Goal: Navigation & Orientation: Find specific page/section

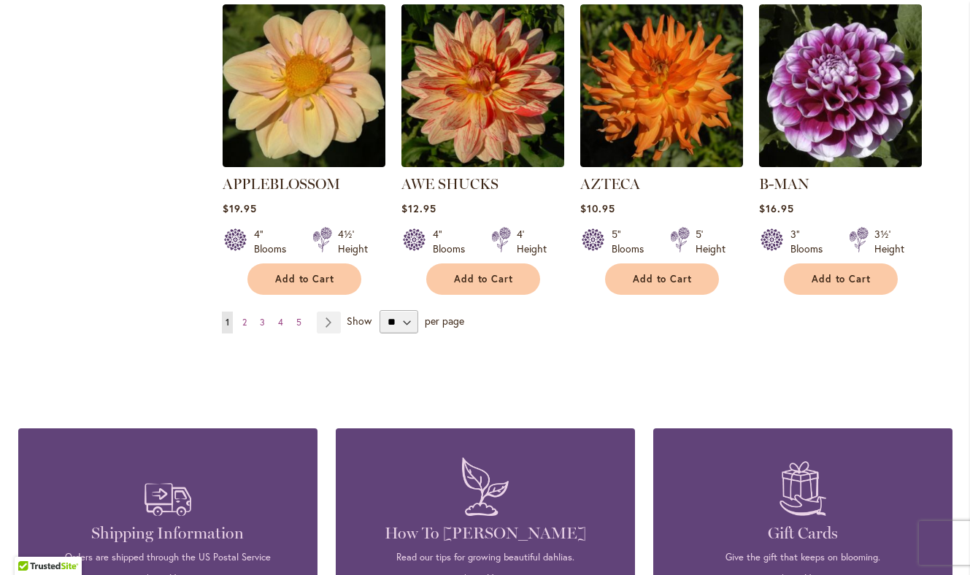
scroll to position [1317, 0]
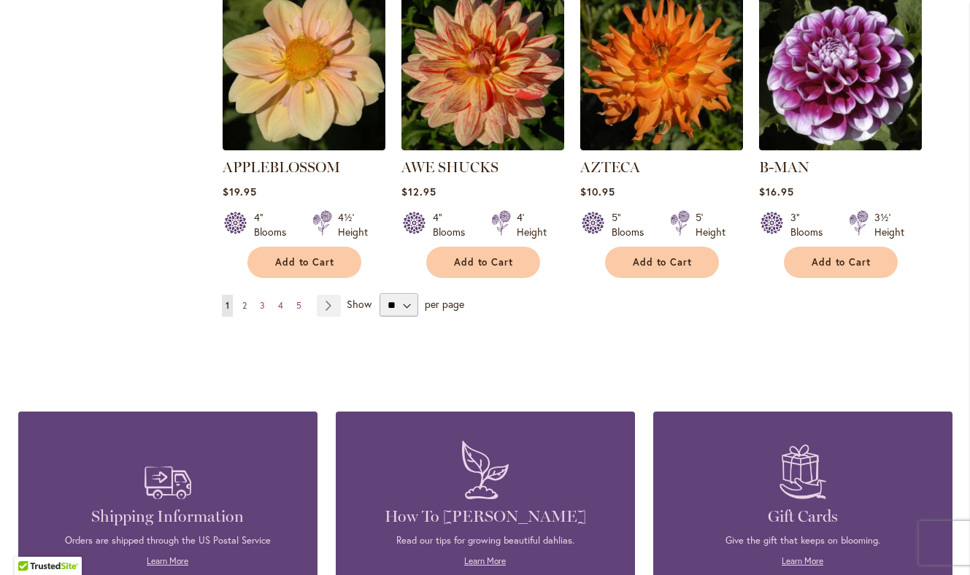
click at [248, 295] on link "Page 2" at bounding box center [245, 306] width 12 height 22
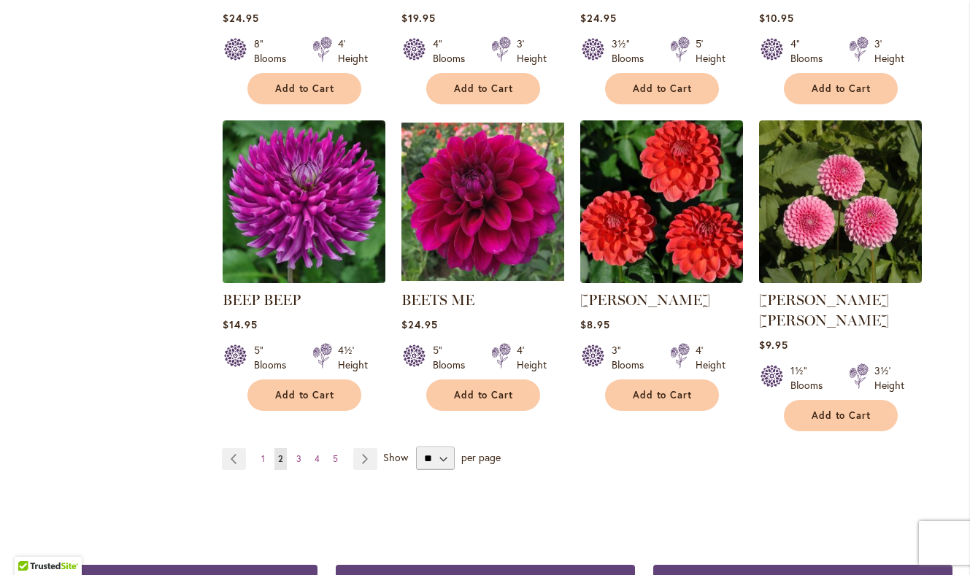
scroll to position [1198, 0]
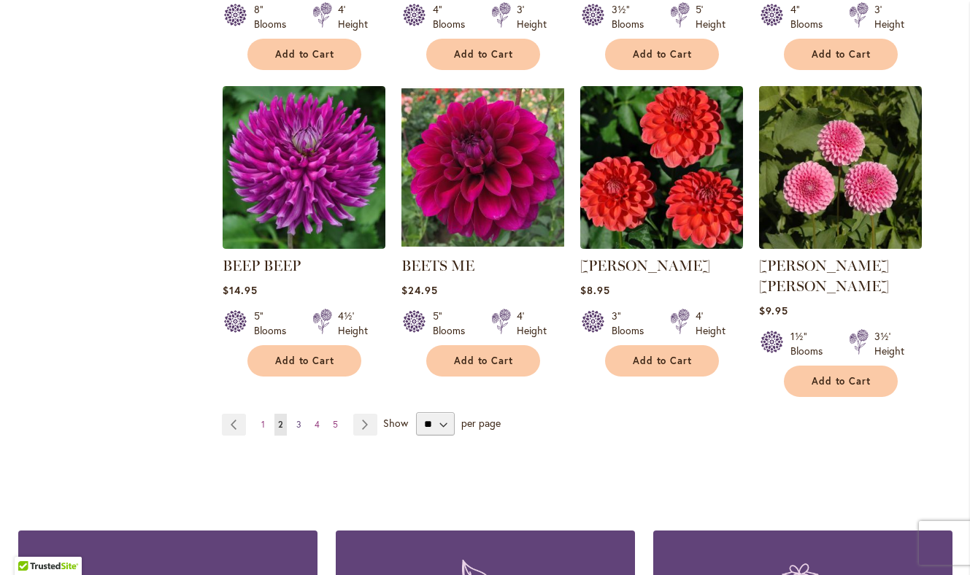
click at [298, 419] on span "3" at bounding box center [298, 424] width 5 height 11
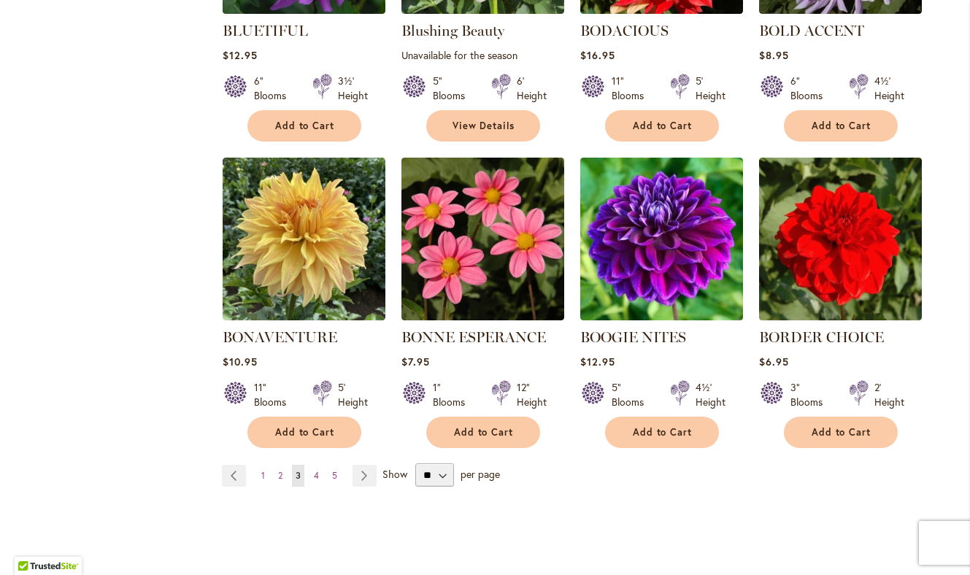
scroll to position [1129, 0]
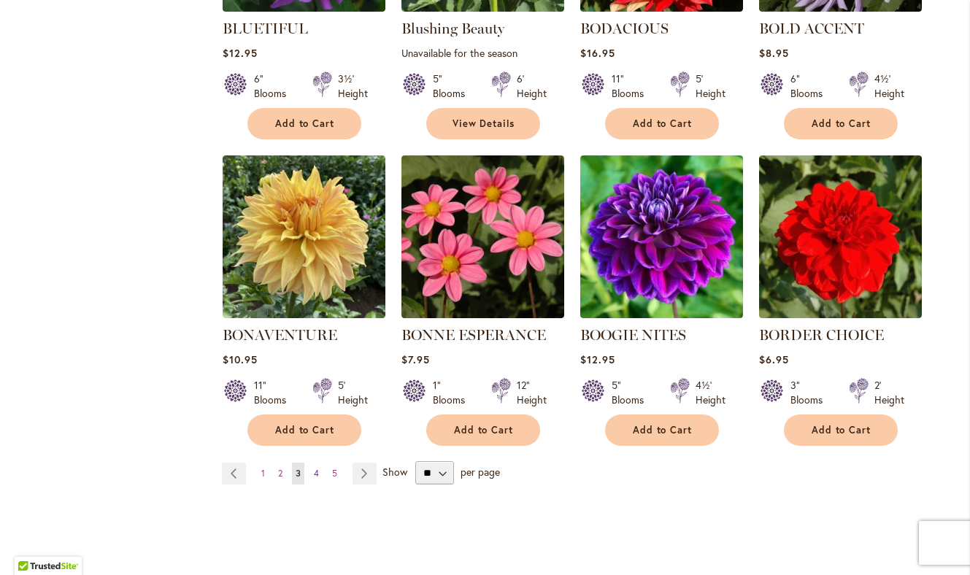
click at [320, 471] on link "Page 4" at bounding box center [316, 474] width 12 height 22
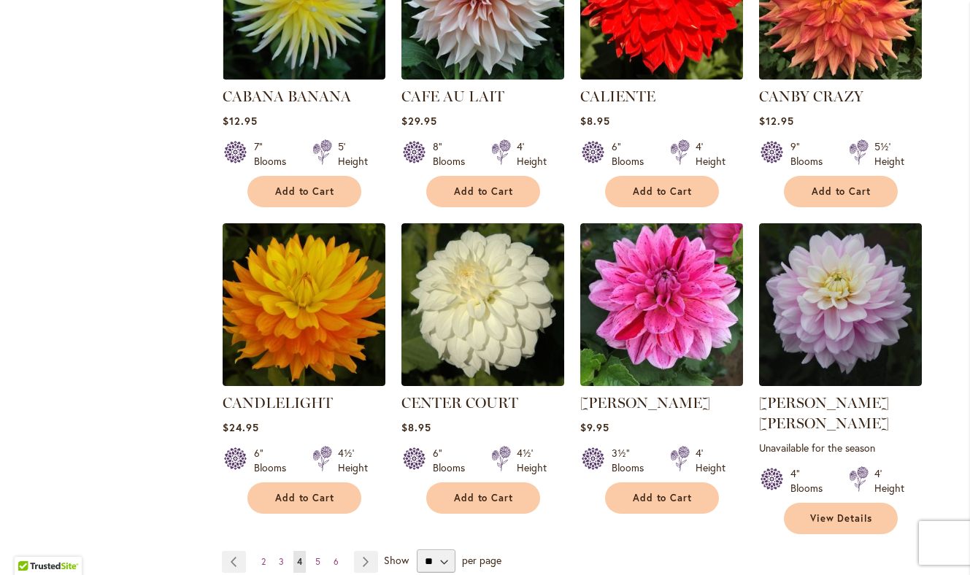
scroll to position [1087, 0]
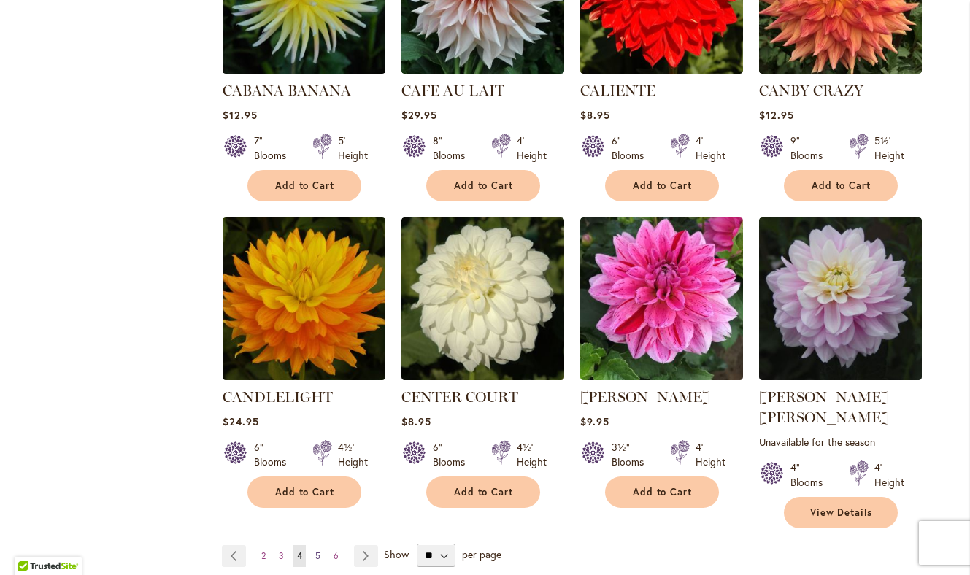
click at [320, 551] on span "5" at bounding box center [317, 556] width 5 height 11
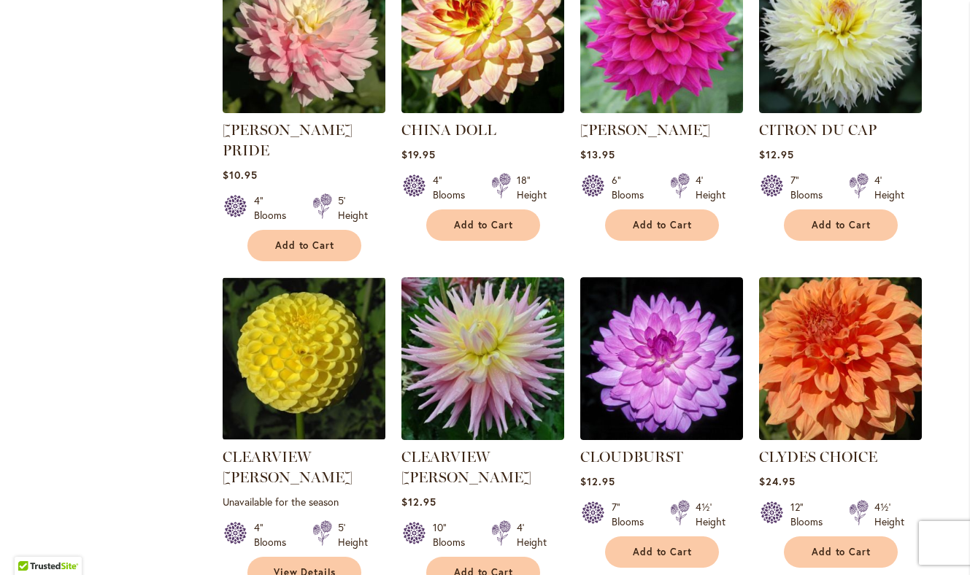
scroll to position [1050, 0]
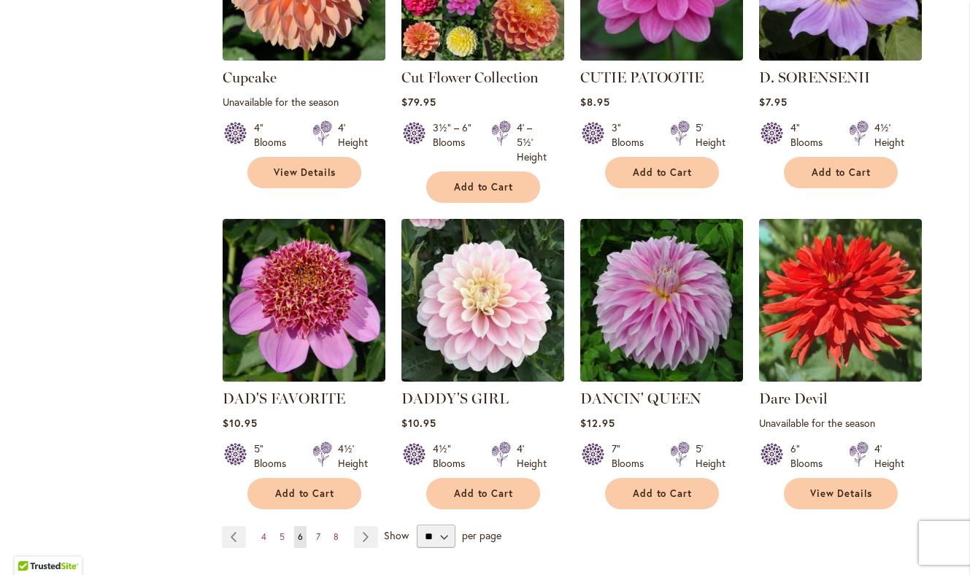
scroll to position [1103, 0]
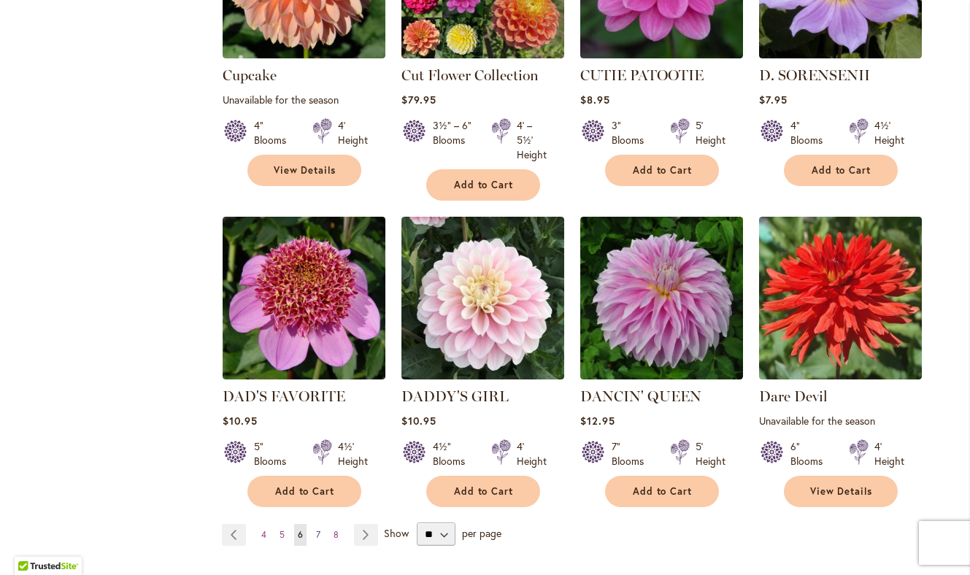
click at [318, 533] on span "7" at bounding box center [318, 534] width 4 height 11
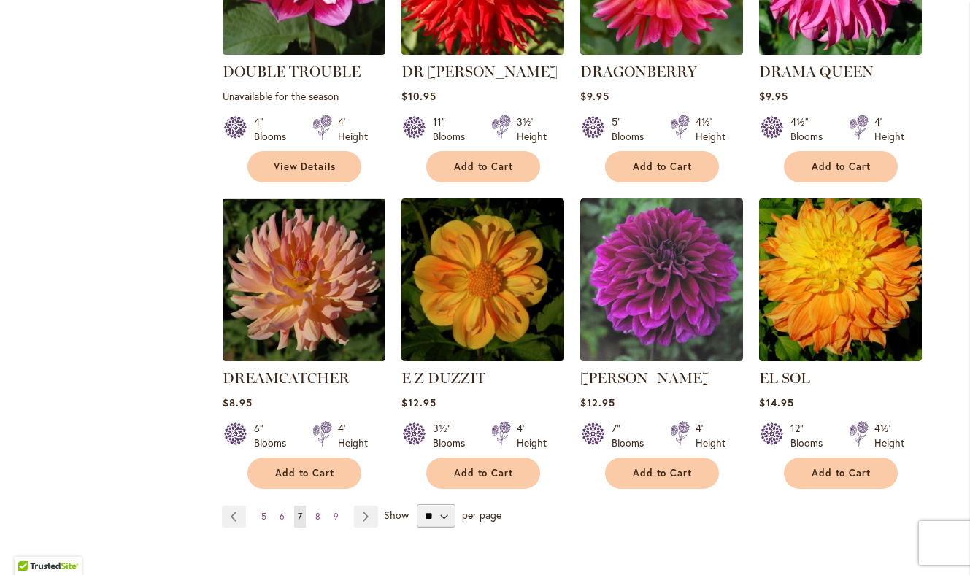
scroll to position [1153, 0]
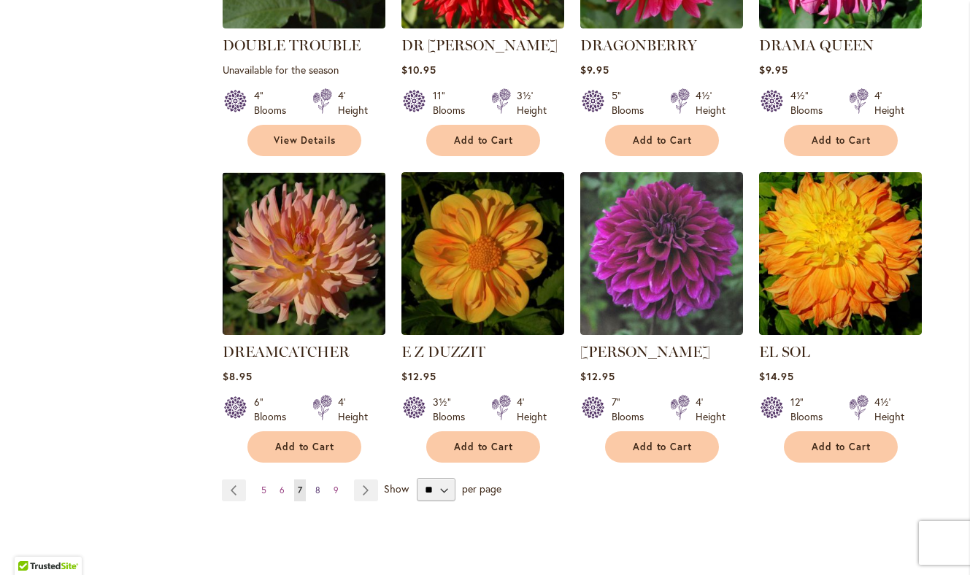
click at [319, 485] on span "8" at bounding box center [317, 490] width 5 height 11
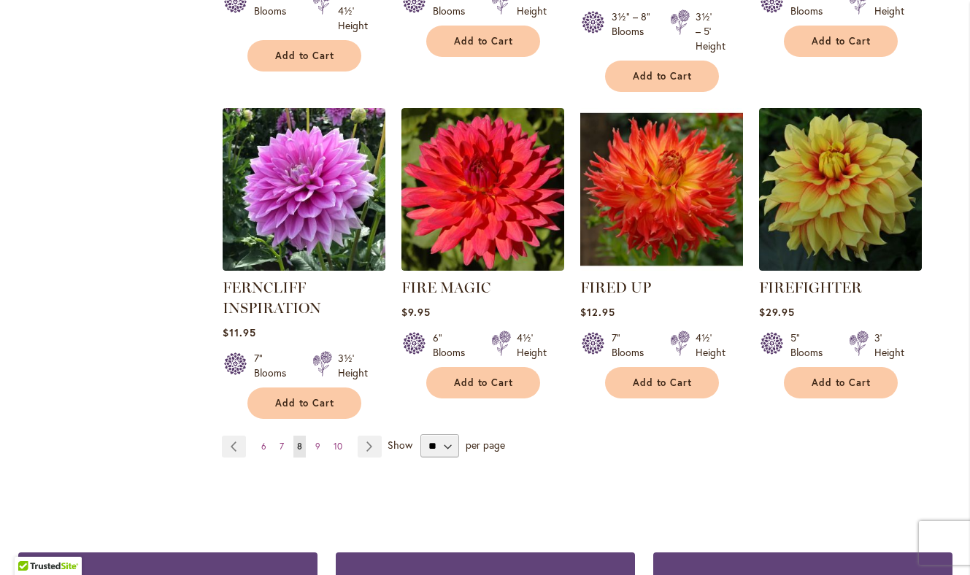
scroll to position [1212, 0]
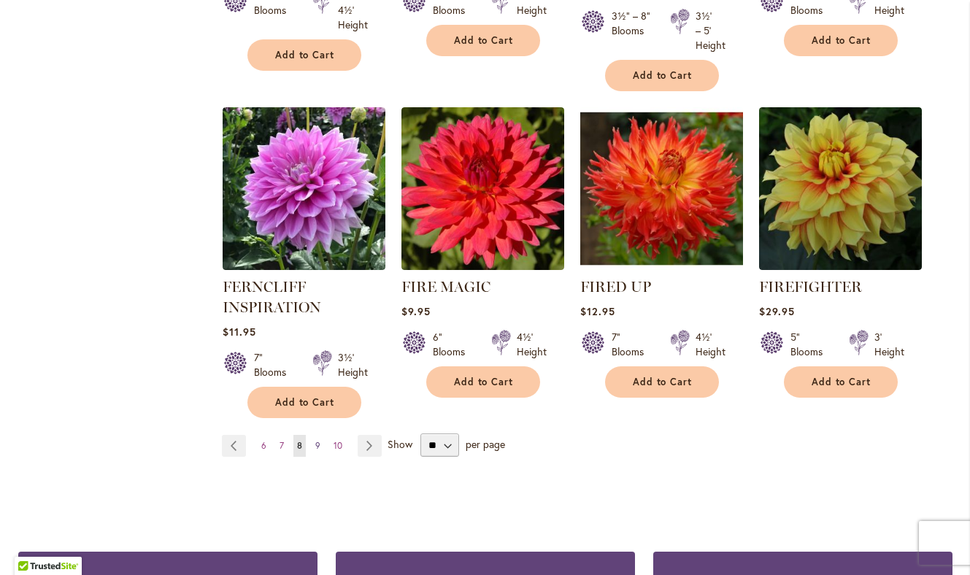
click at [321, 440] on link "Page 9" at bounding box center [318, 446] width 12 height 22
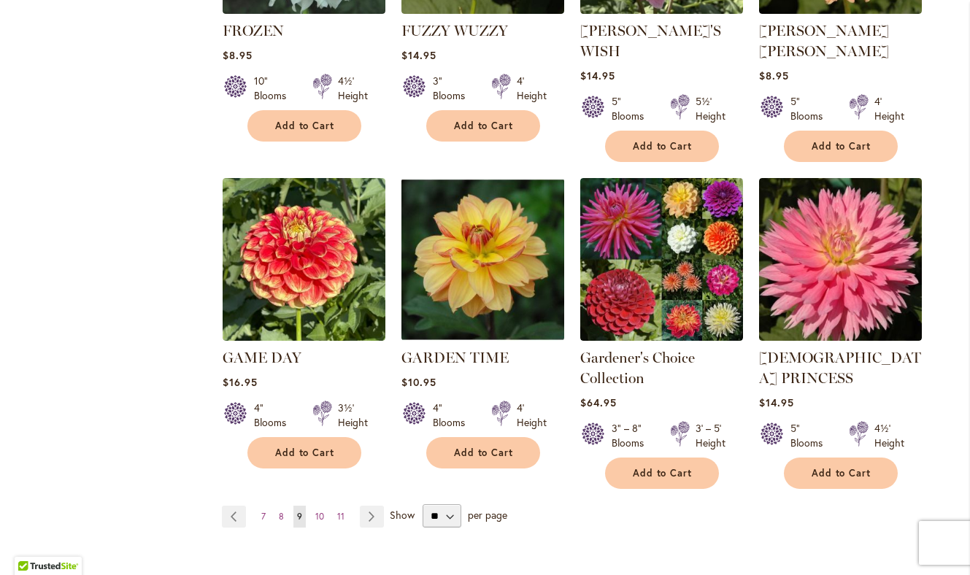
scroll to position [1221, 0]
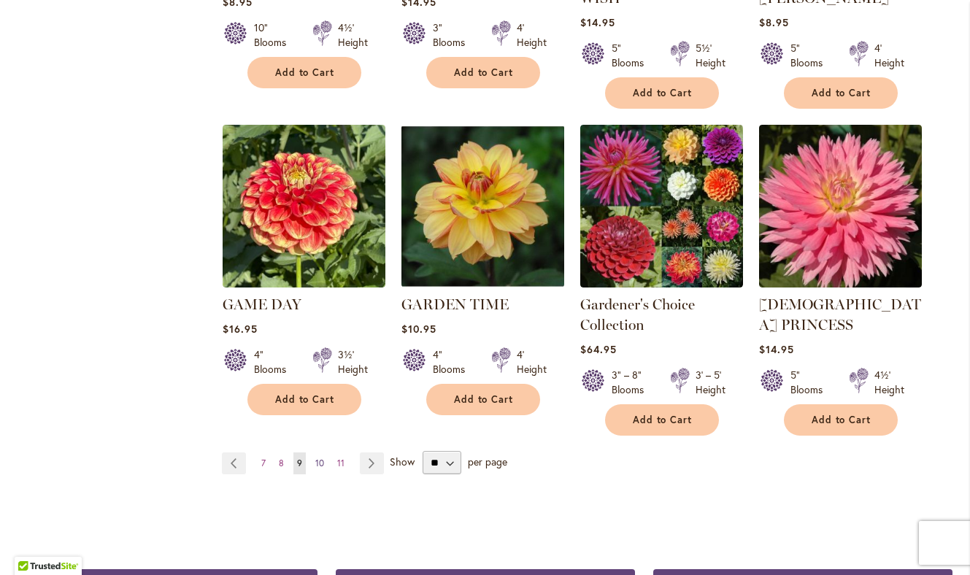
click at [320, 458] on span "10" at bounding box center [319, 463] width 9 height 11
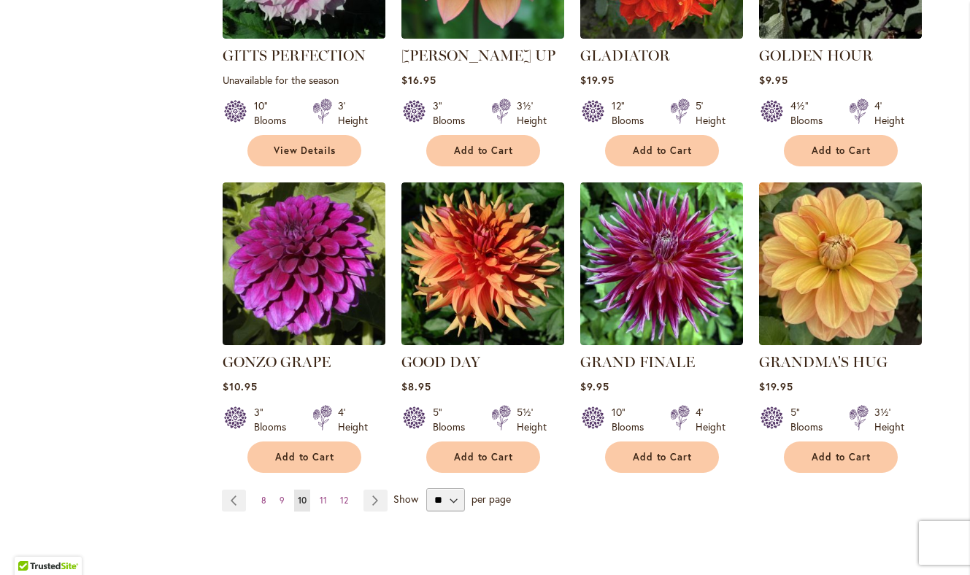
scroll to position [1122, 0]
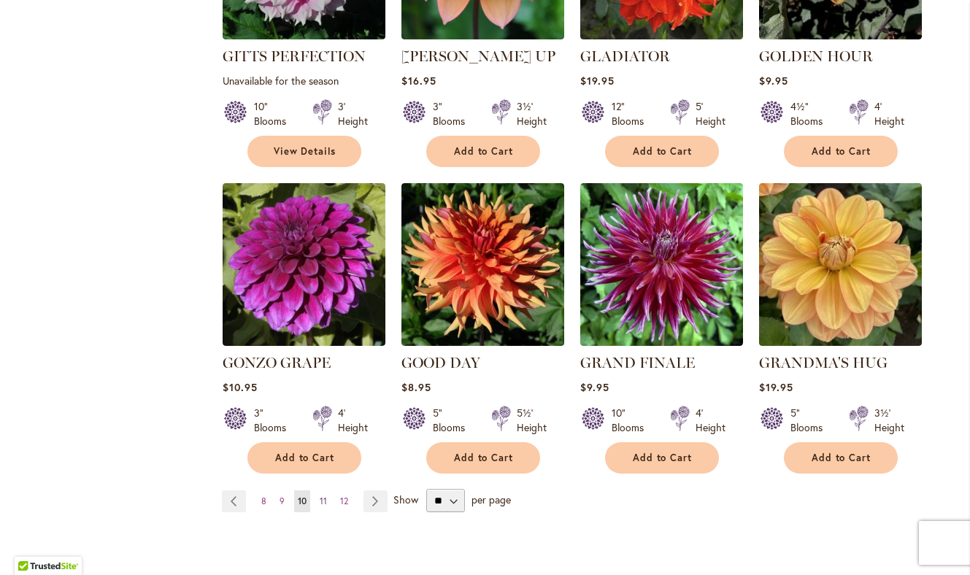
click at [326, 496] on span "11" at bounding box center [323, 501] width 7 height 11
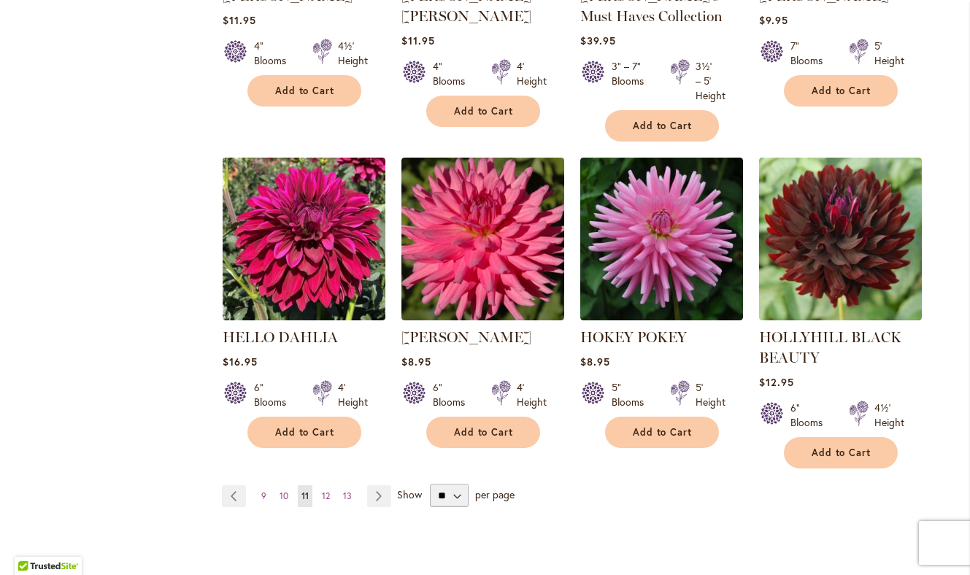
scroll to position [1184, 0]
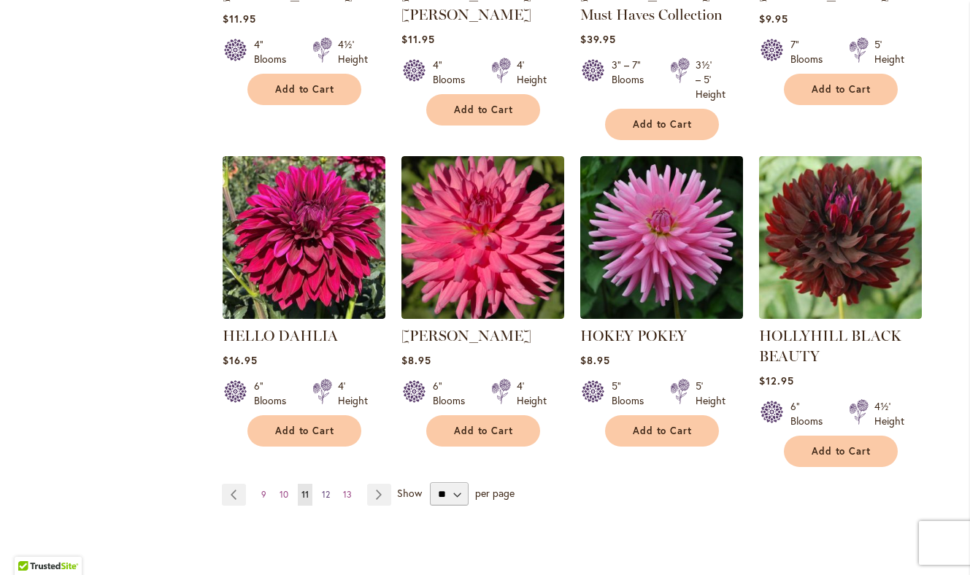
click at [328, 489] on span "12" at bounding box center [326, 494] width 8 height 11
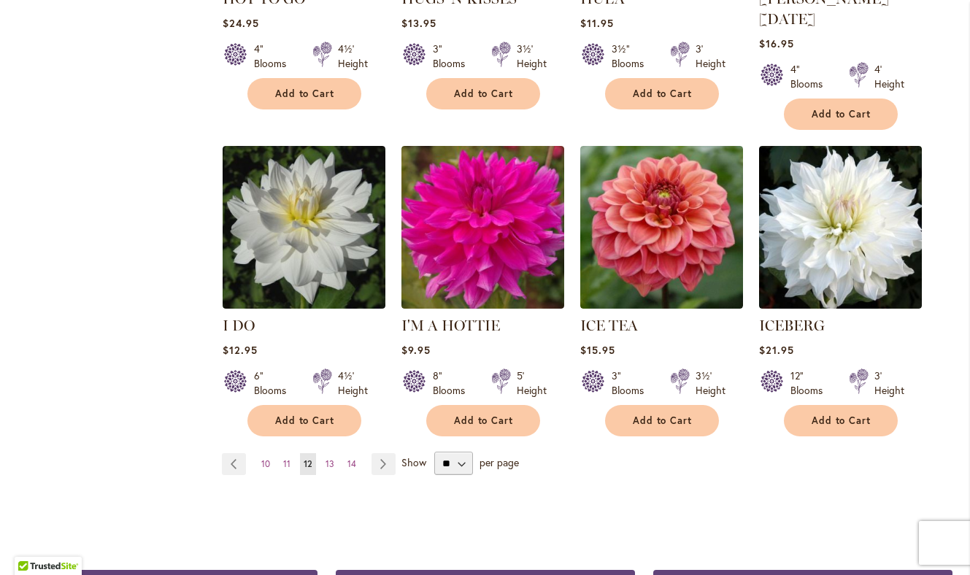
scroll to position [1160, 0]
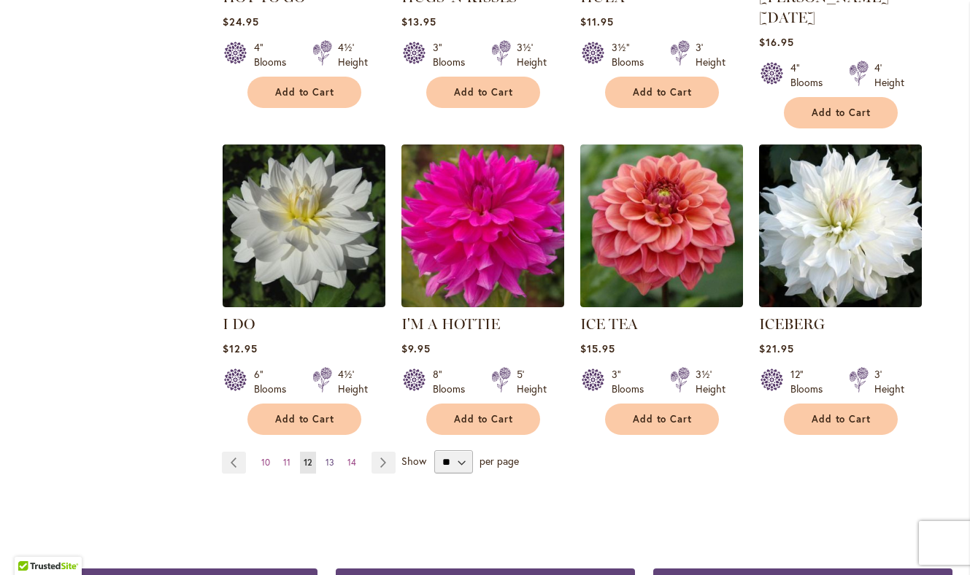
click at [329, 457] on span "13" at bounding box center [330, 462] width 9 height 11
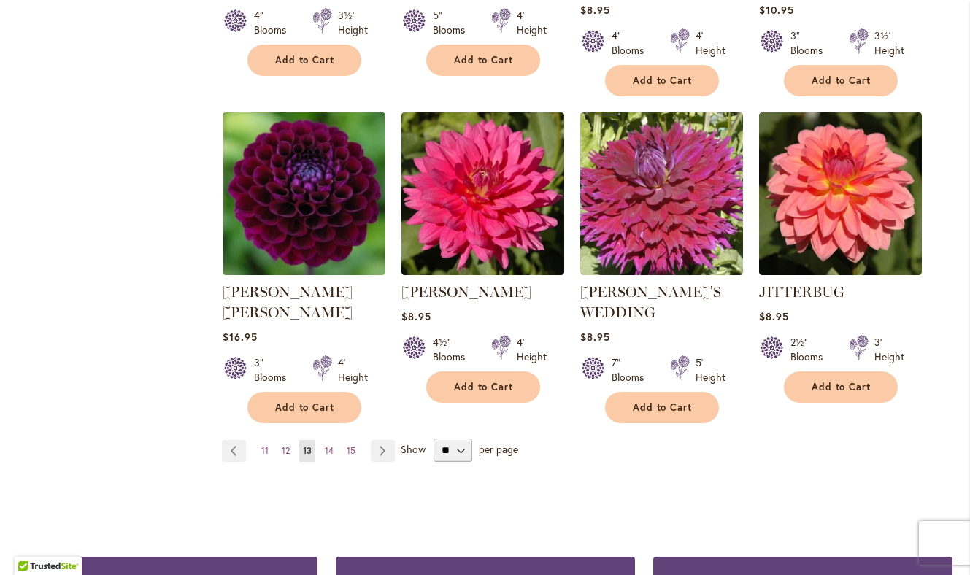
scroll to position [1227, 0]
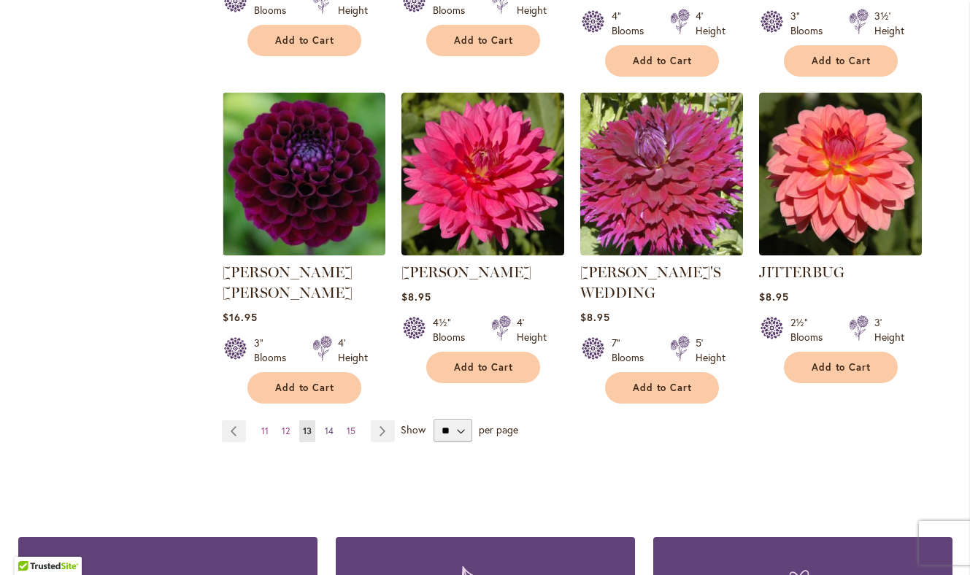
click at [334, 421] on link "Page 14" at bounding box center [329, 432] width 16 height 22
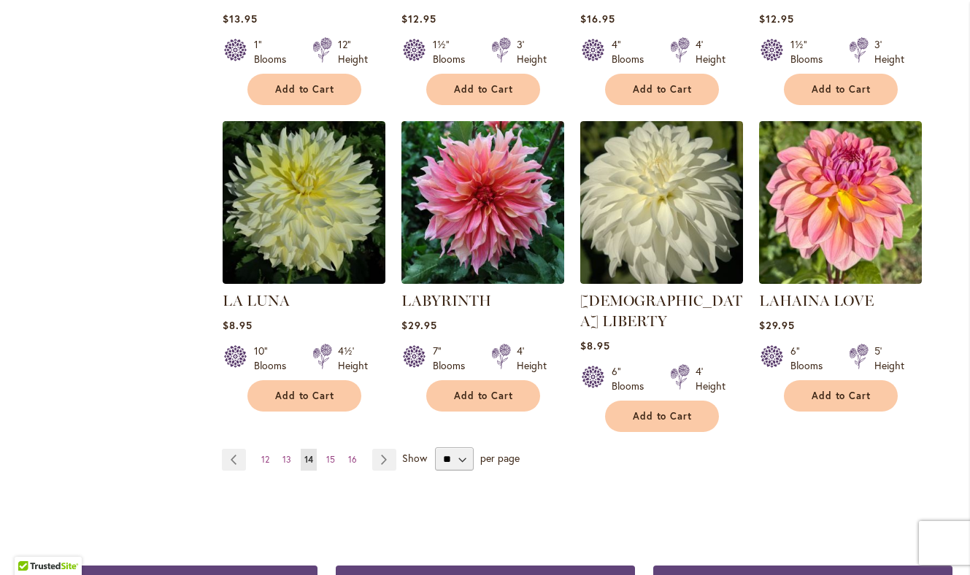
scroll to position [1166, 0]
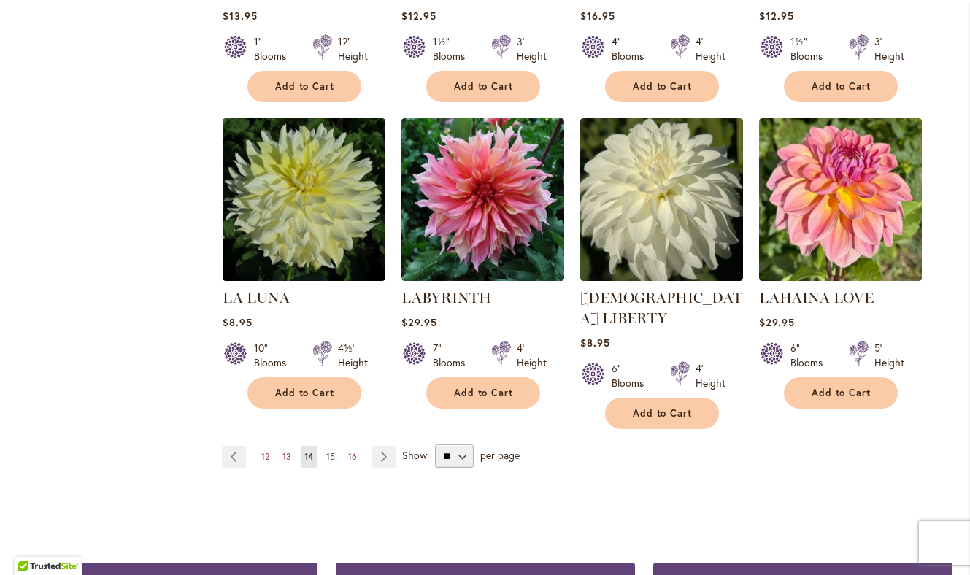
click at [333, 451] on span "15" at bounding box center [330, 456] width 9 height 11
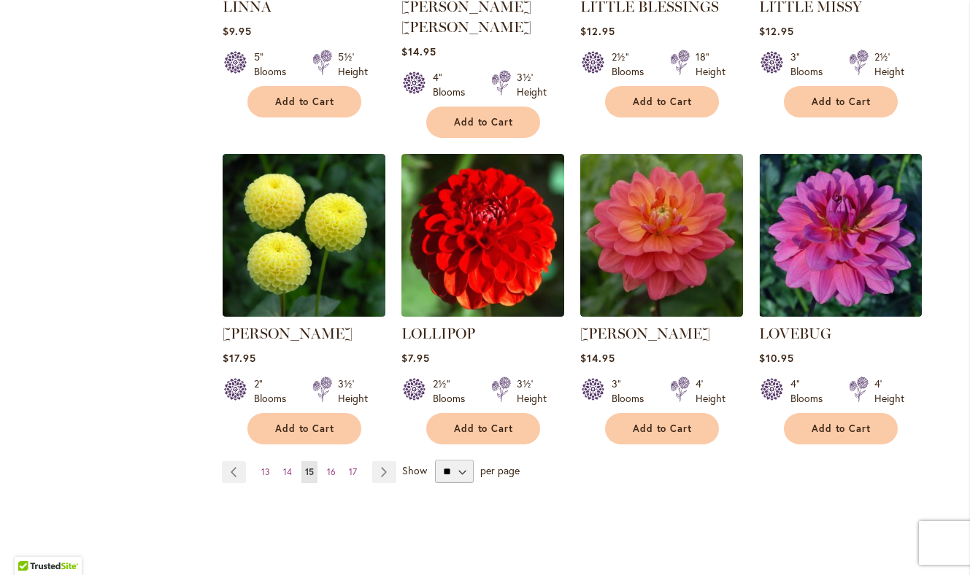
scroll to position [1183, 0]
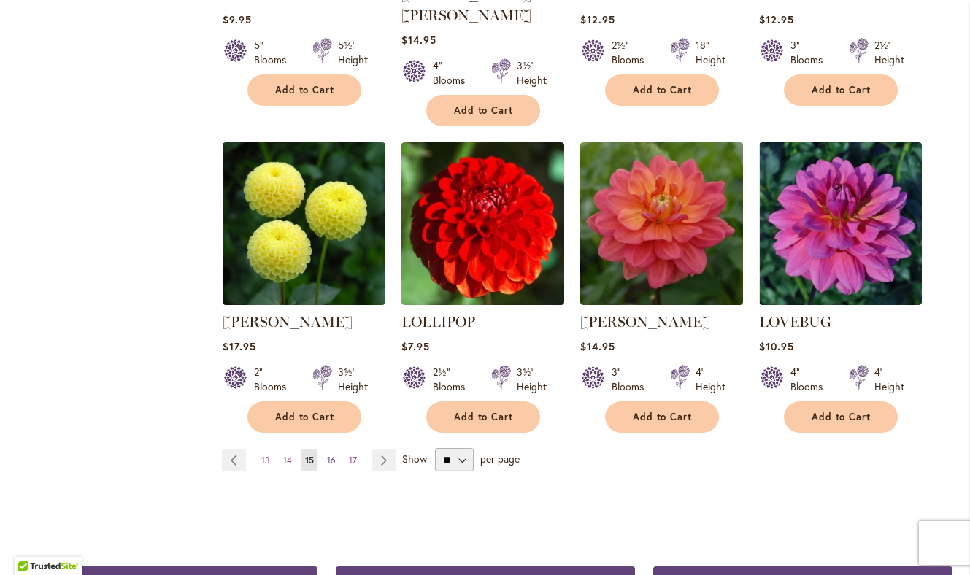
click at [332, 455] on span "16" at bounding box center [331, 460] width 9 height 11
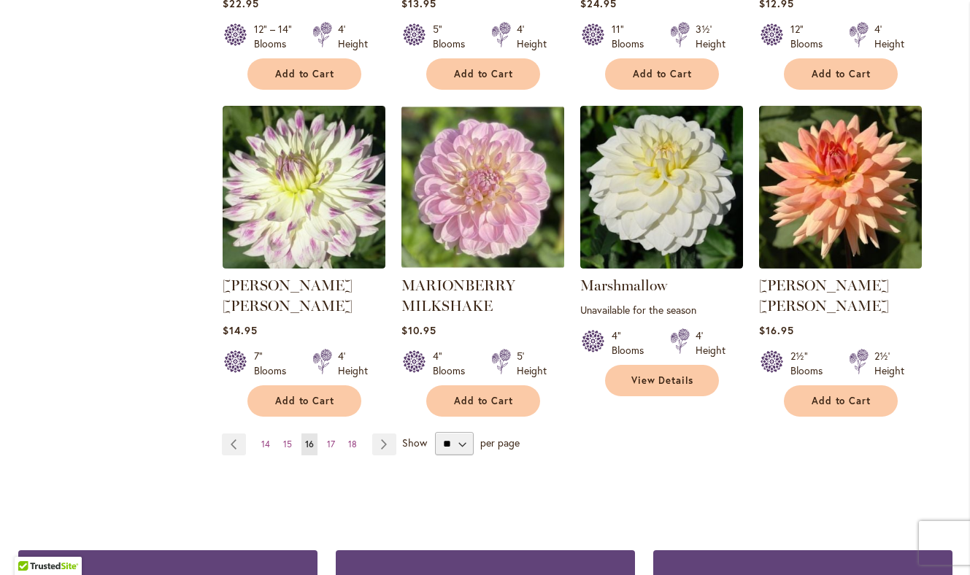
scroll to position [1200, 0]
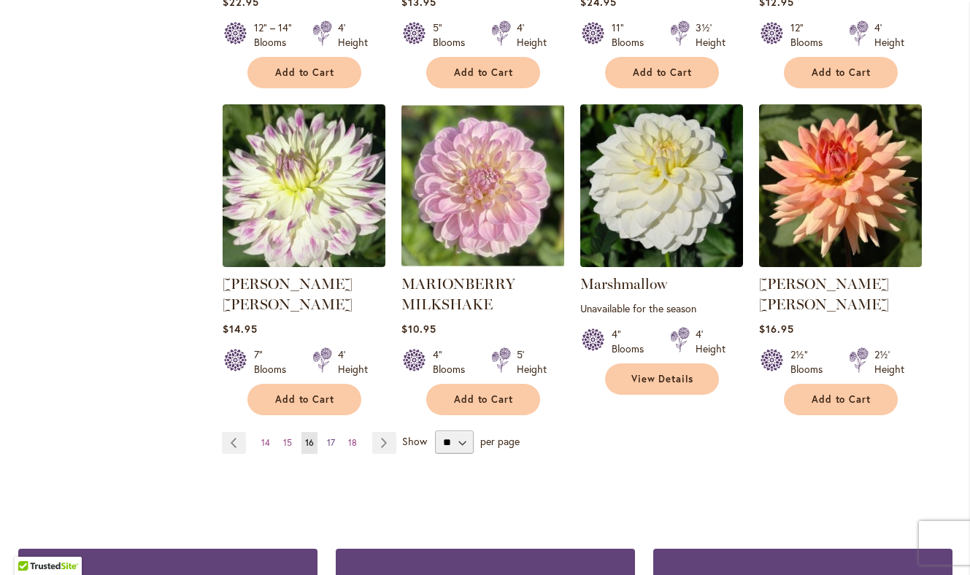
click at [328, 437] on span "17" at bounding box center [331, 442] width 8 height 11
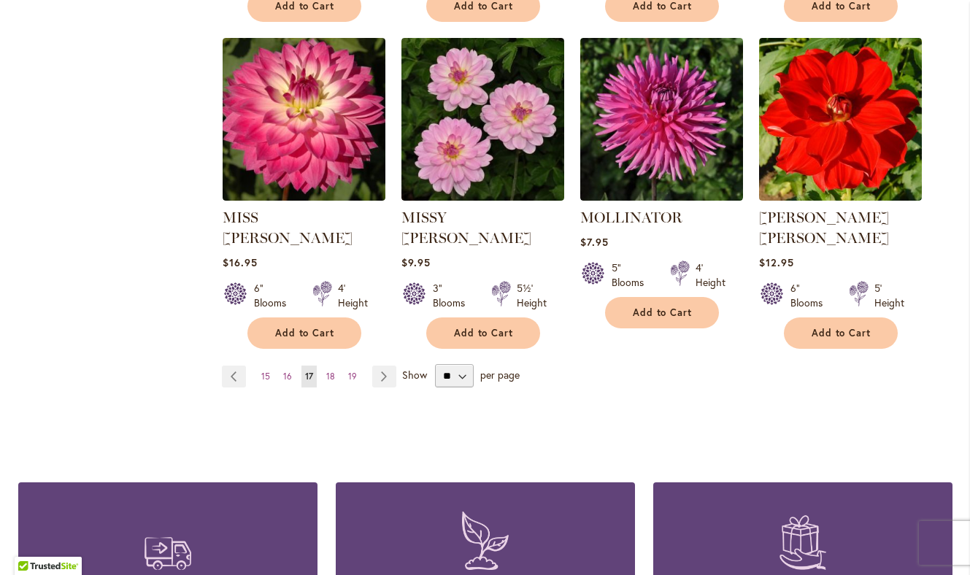
scroll to position [1249, 0]
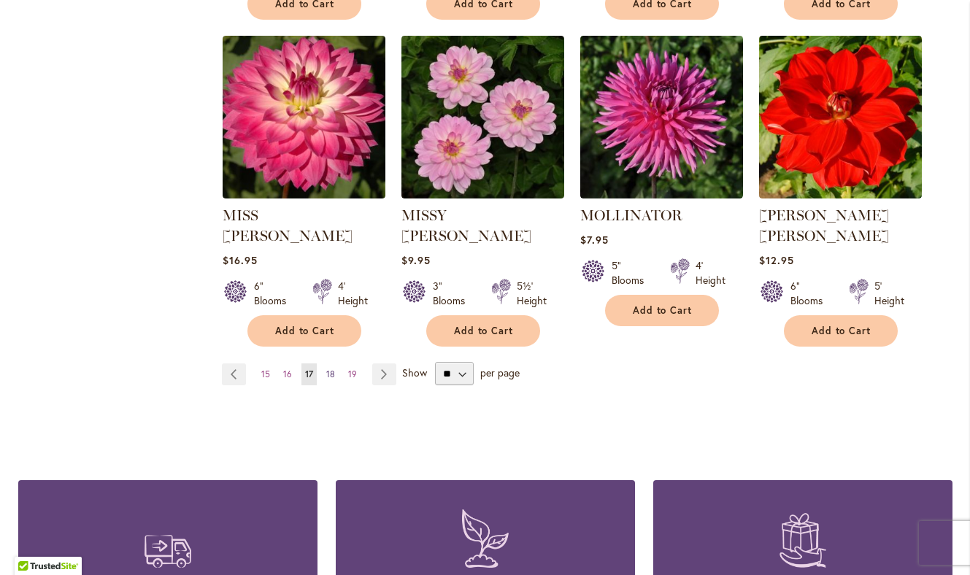
click at [327, 369] on span "18" at bounding box center [330, 374] width 9 height 11
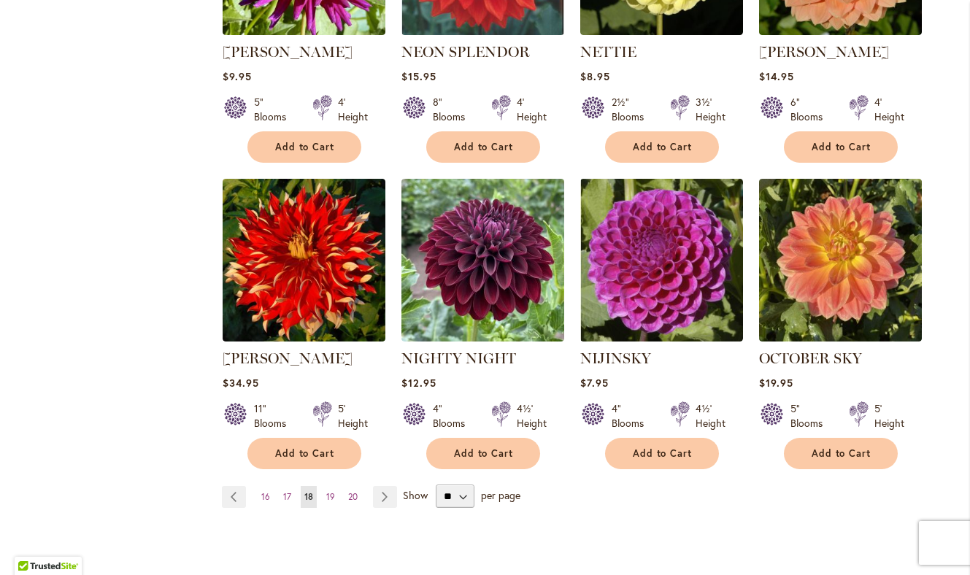
scroll to position [1143, 0]
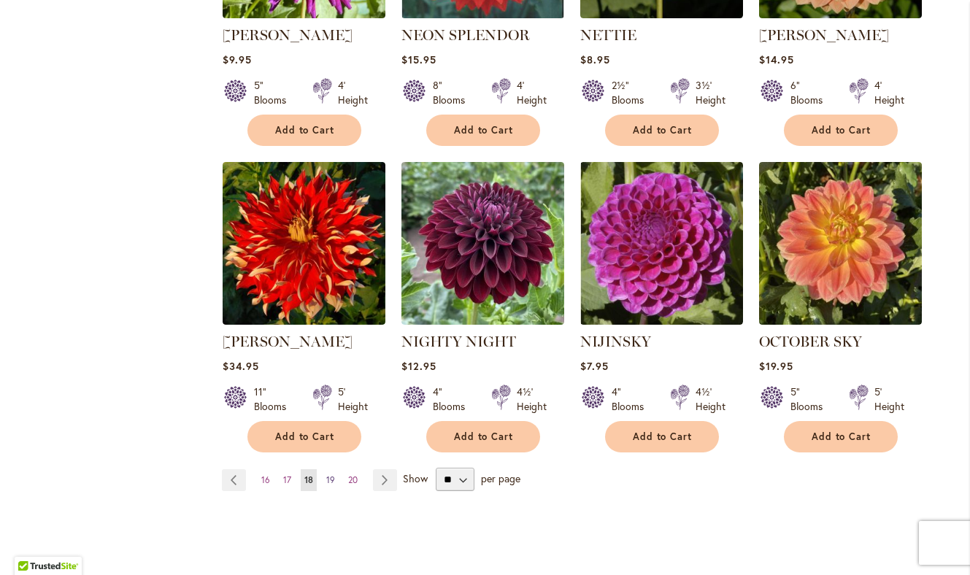
click at [330, 475] on span "19" at bounding box center [330, 480] width 9 height 11
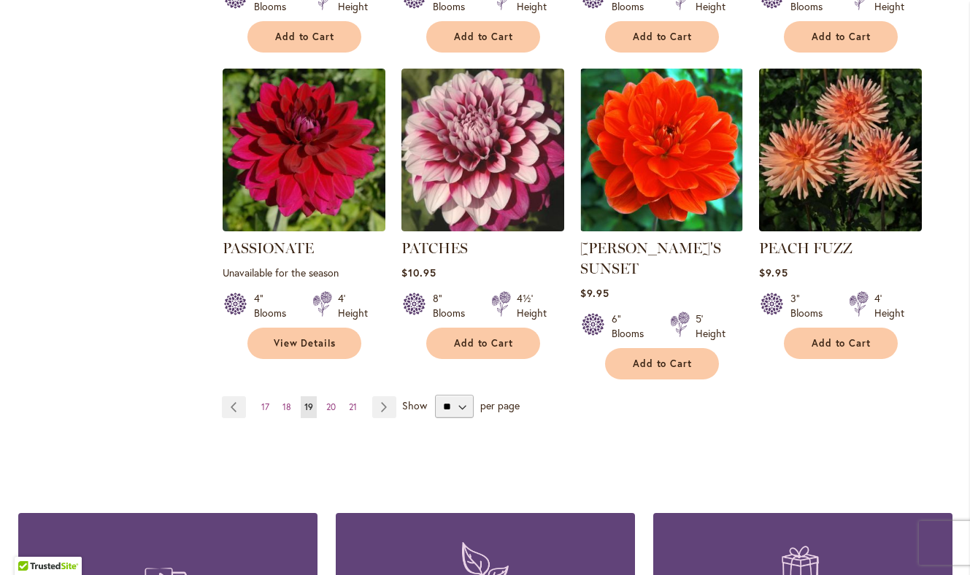
scroll to position [1362, 0]
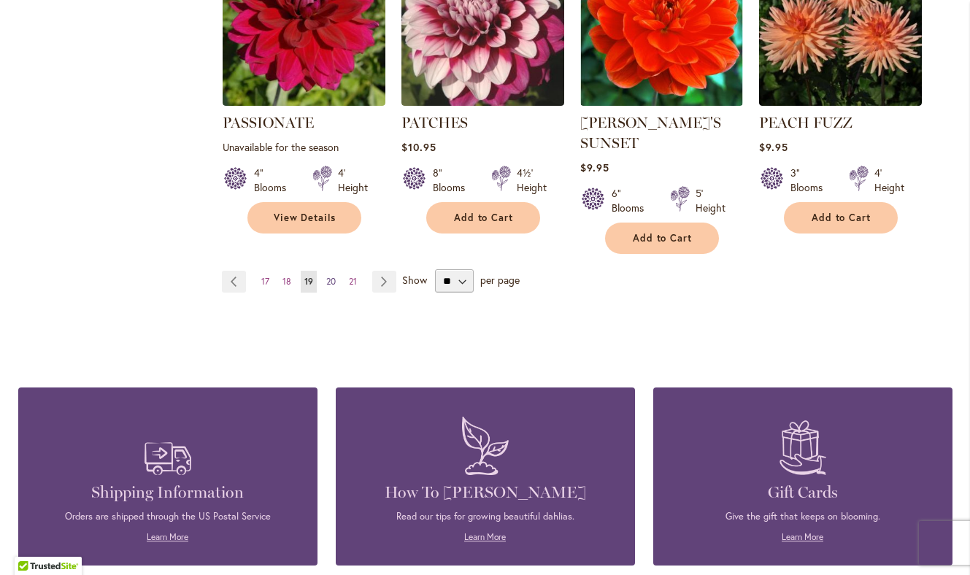
click at [337, 271] on link "Page 20" at bounding box center [331, 282] width 17 height 22
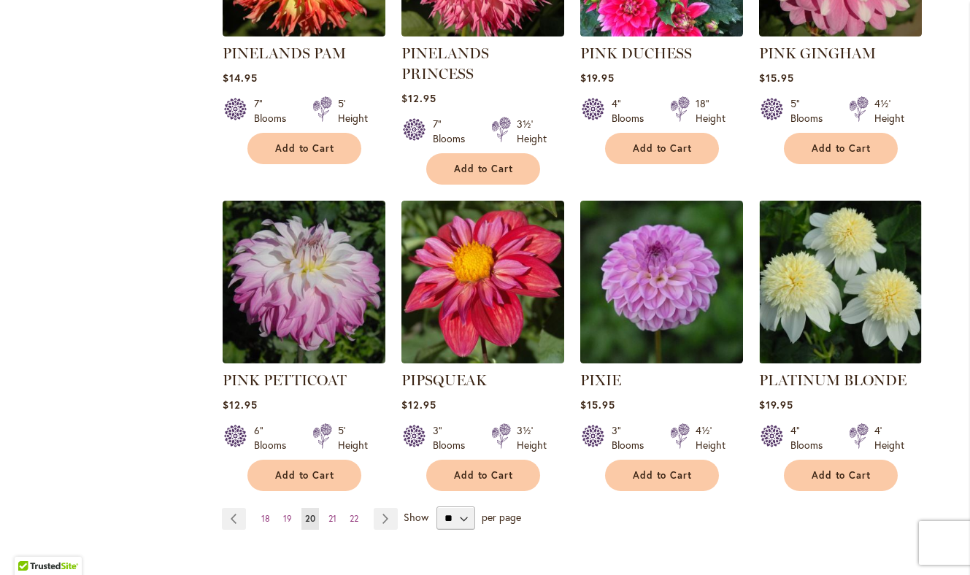
scroll to position [1154, 0]
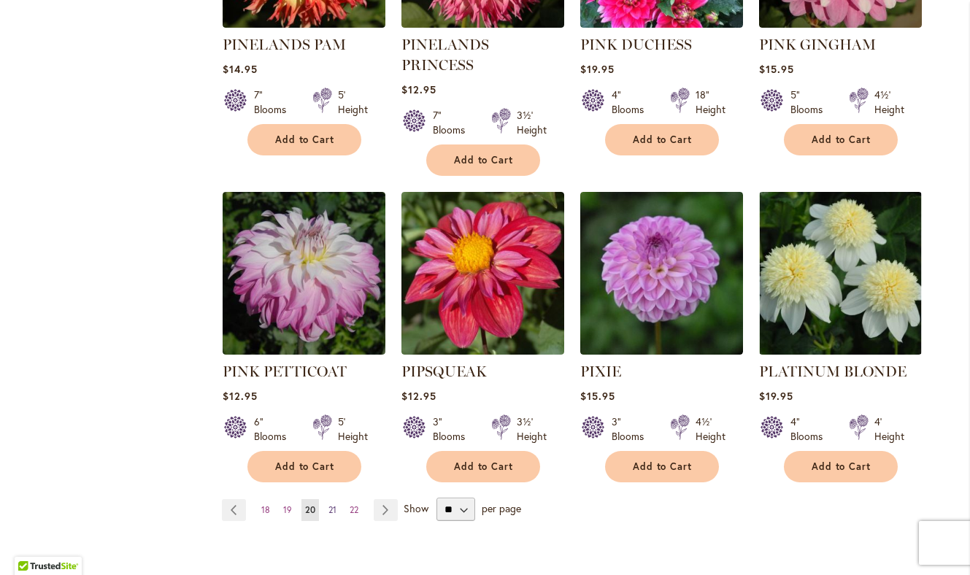
click at [335, 505] on span "21" at bounding box center [333, 510] width 8 height 11
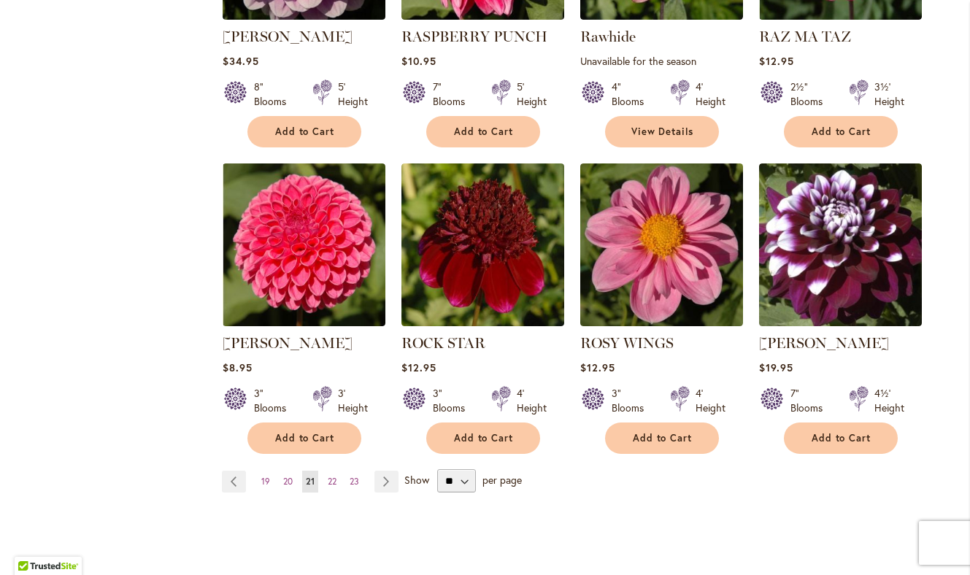
scroll to position [1145, 0]
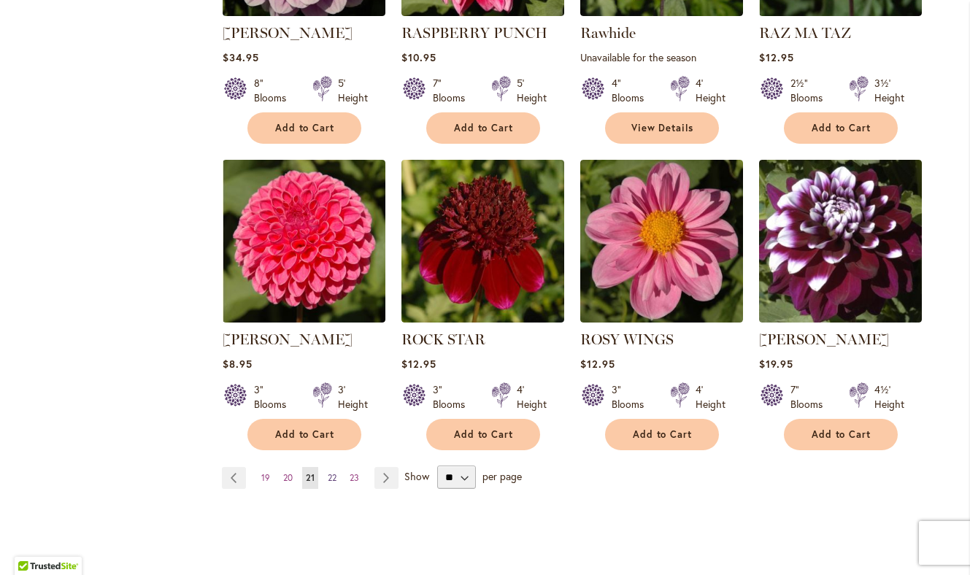
click at [334, 475] on span "22" at bounding box center [332, 477] width 9 height 11
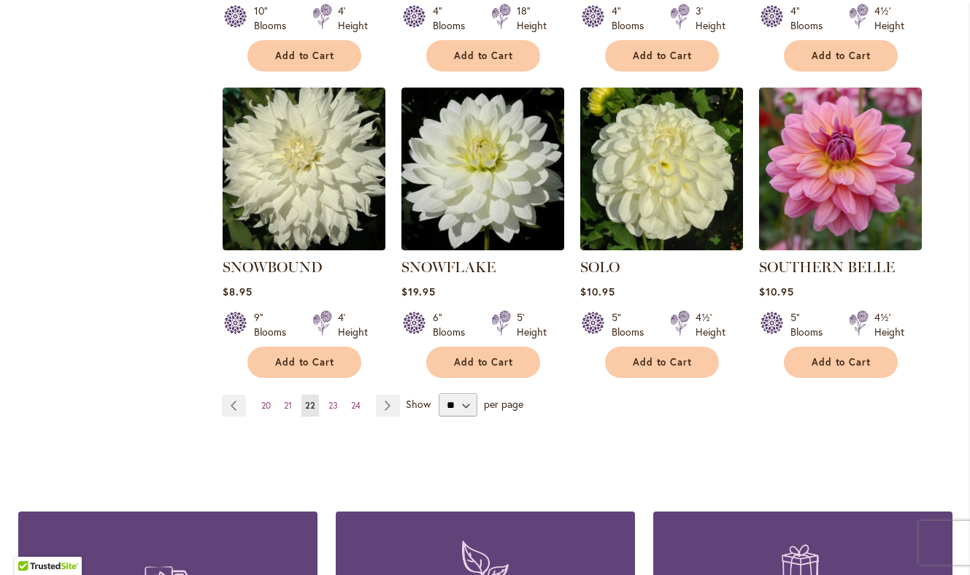
scroll to position [1219, 0]
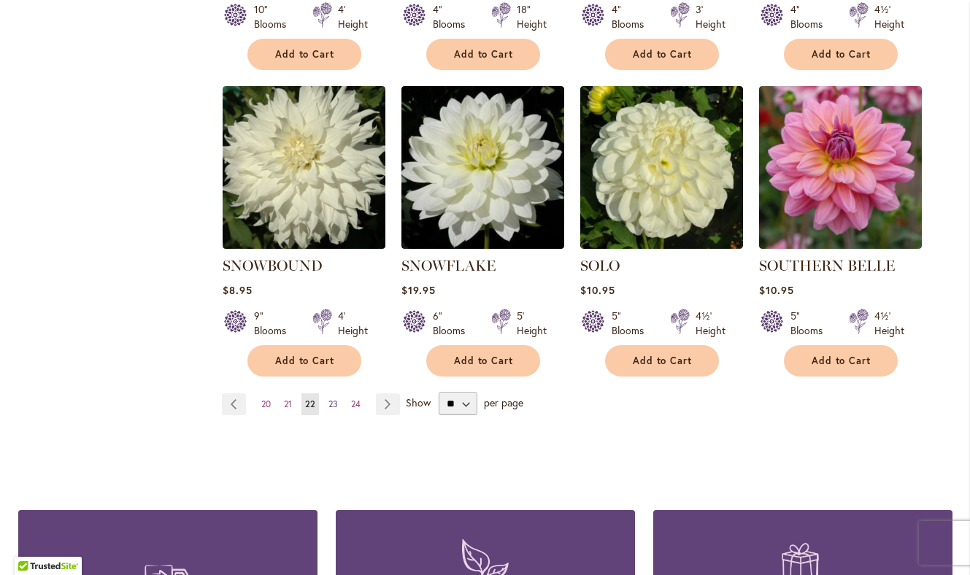
click at [330, 399] on span "23" at bounding box center [333, 404] width 9 height 11
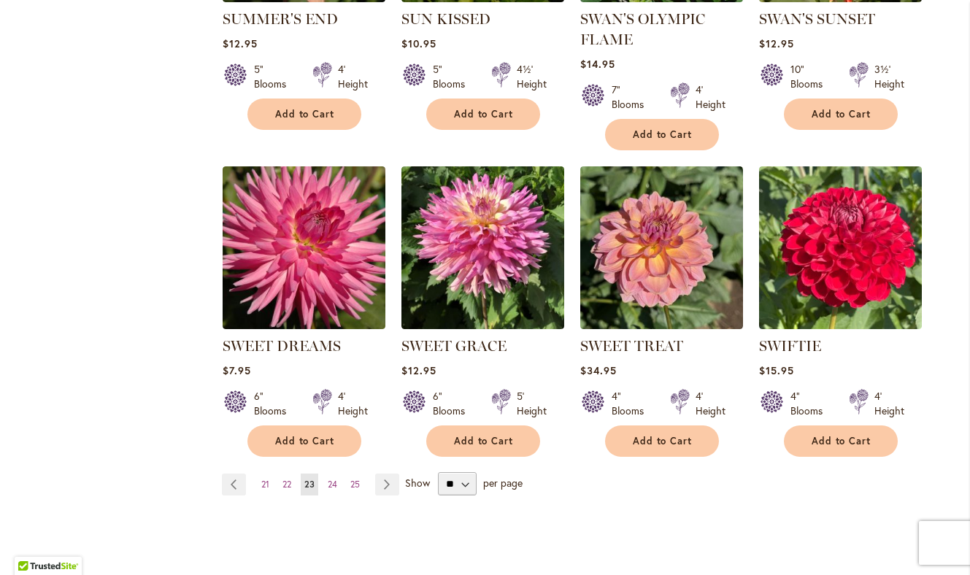
scroll to position [1142, 0]
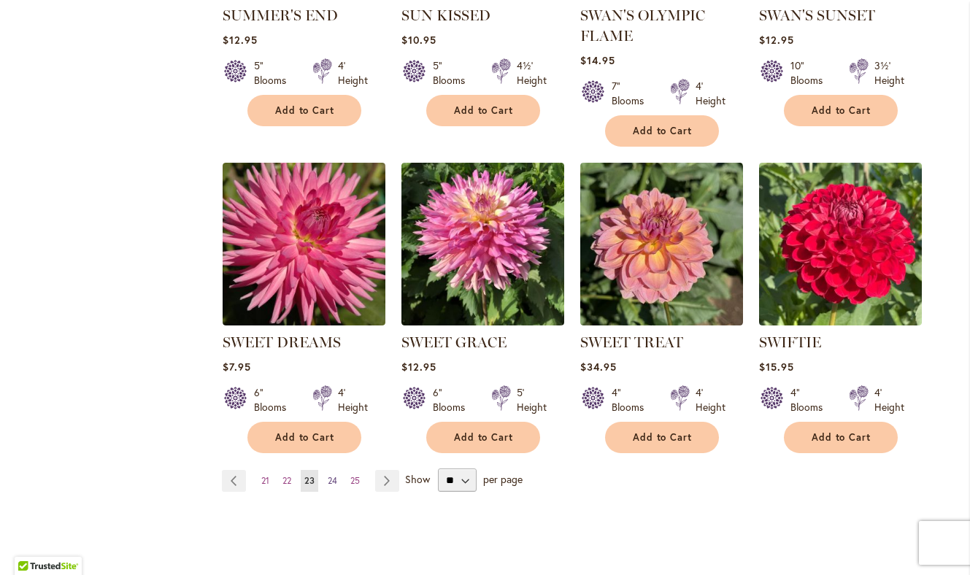
click at [330, 476] on span "24" at bounding box center [332, 480] width 9 height 11
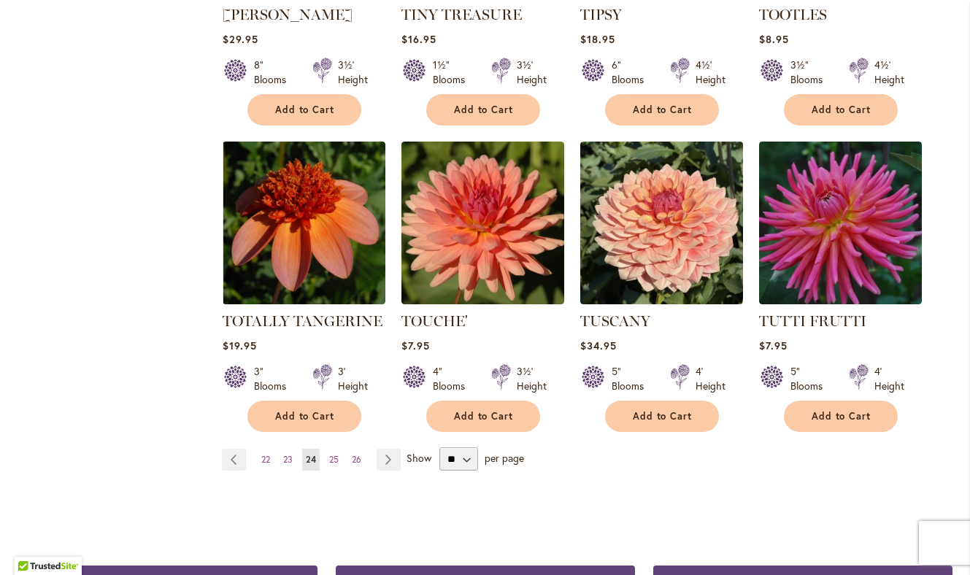
scroll to position [1165, 0]
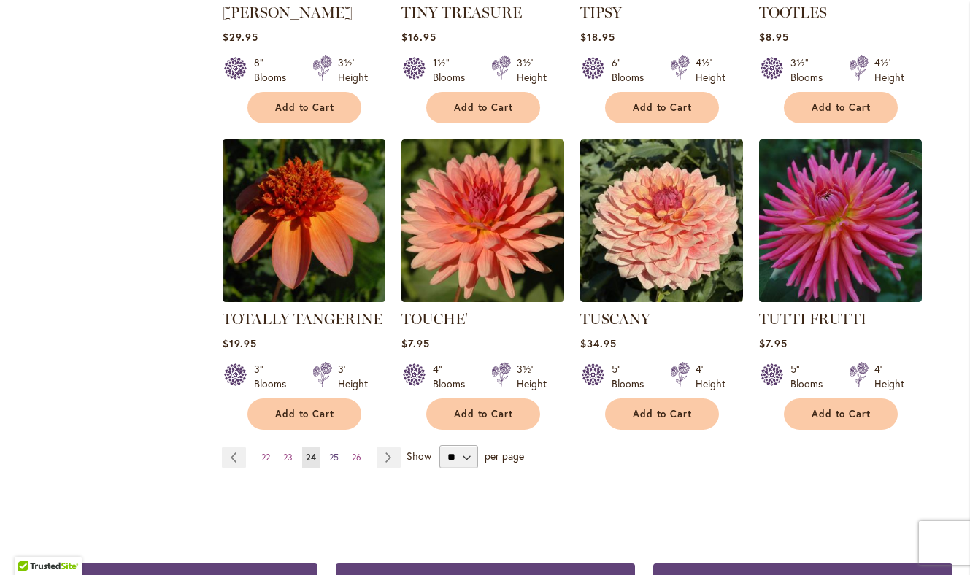
click at [334, 452] on span "25" at bounding box center [333, 457] width 9 height 11
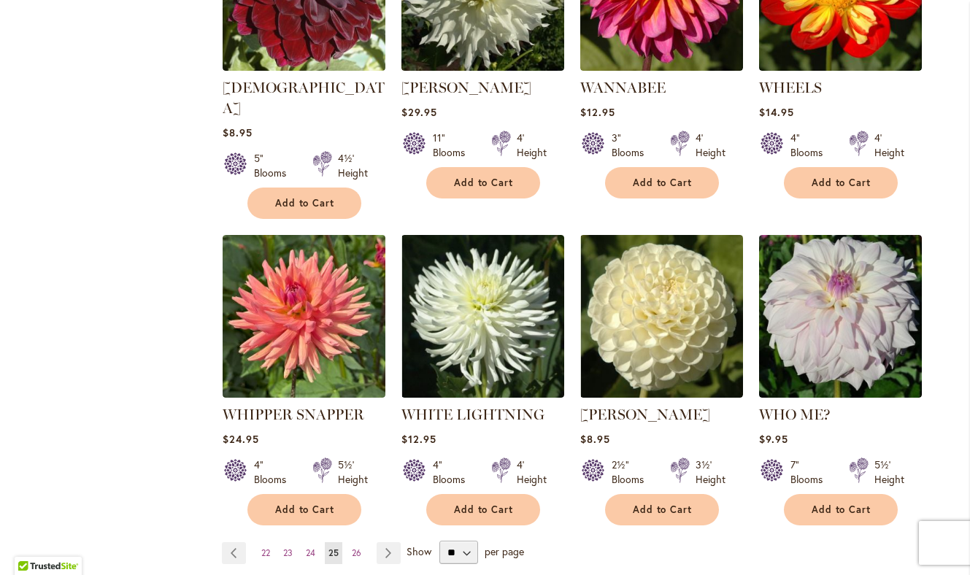
scroll to position [1081, 0]
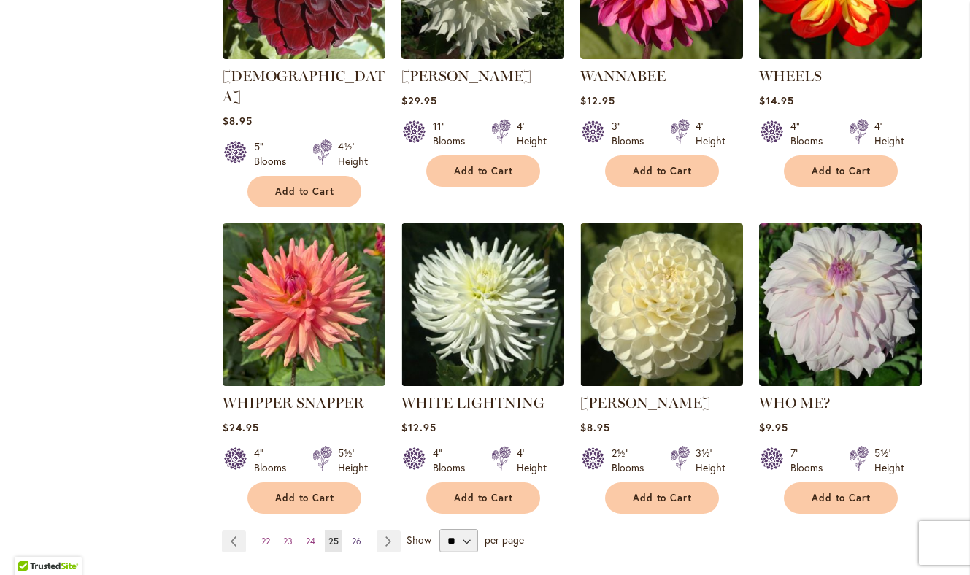
click at [359, 536] on span "26" at bounding box center [356, 541] width 9 height 11
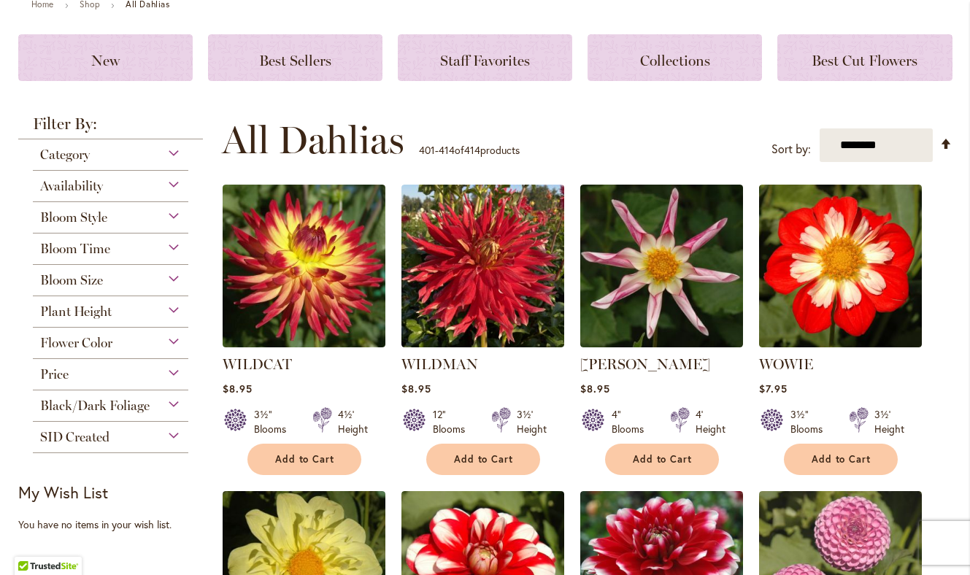
scroll to position [178, 0]
